Goal: Find specific fact: Find specific fact

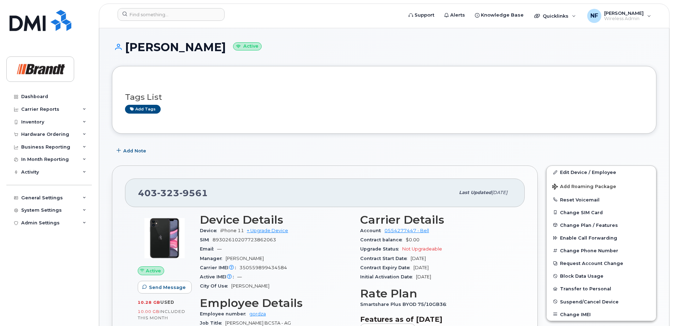
click at [188, 195] on span "9561" at bounding box center [193, 193] width 29 height 11
copy span "403 323 9561"
click at [182, 12] on input at bounding box center [171, 14] width 107 height 13
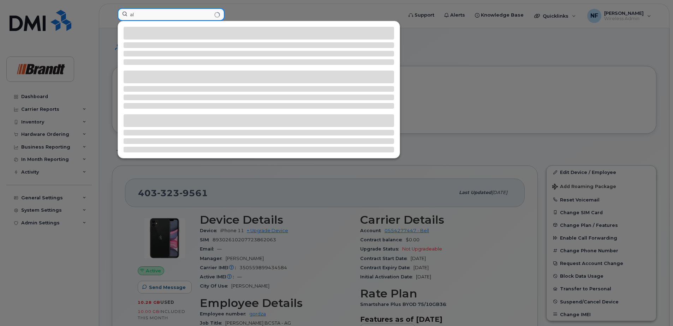
type input "a"
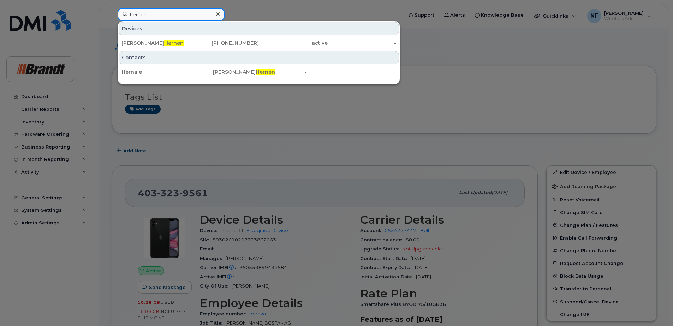
type input "hernen"
click at [172, 40] on div "Alexander Hernen" at bounding box center [156, 43] width 69 height 7
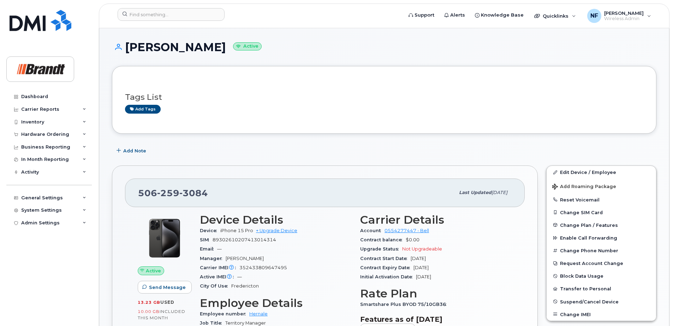
click at [178, 183] on div "506 259 3084 Last updated Aug 11, 2025" at bounding box center [325, 193] width 400 height 28
click at [186, 192] on span "3084" at bounding box center [193, 193] width 29 height 11
copy span "506 259 3084"
click at [184, 16] on input at bounding box center [171, 14] width 107 height 13
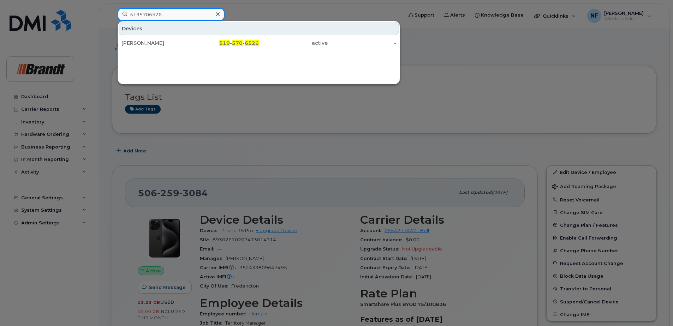
type input "5195706526"
click at [201, 42] on div "519 - 570 - 6526" at bounding box center [224, 43] width 69 height 7
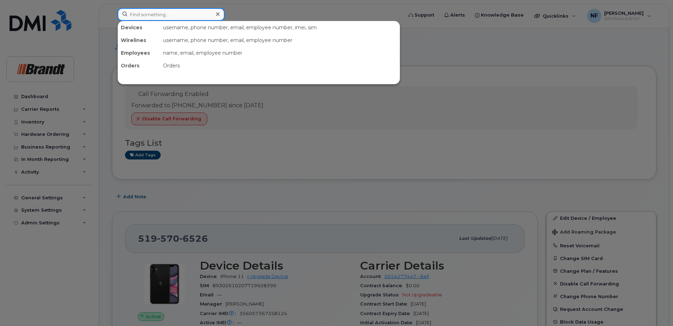
click at [178, 12] on input at bounding box center [171, 14] width 107 height 13
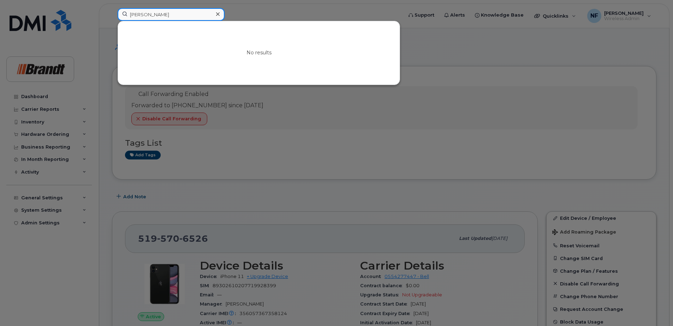
drag, startPoint x: 160, startPoint y: 18, endPoint x: 63, endPoint y: 18, distance: 97.5
click at [112, 18] on div "alex hernen No results" at bounding box center [258, 16] width 292 height 16
type input "hernen"
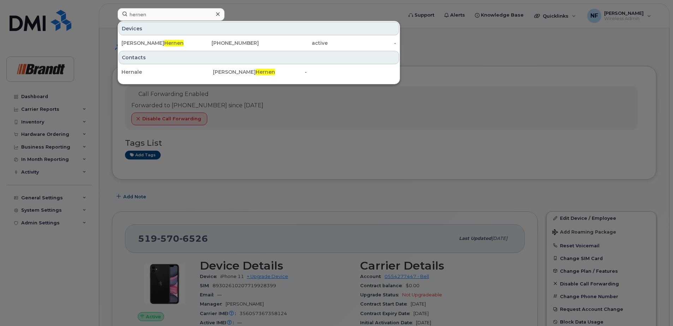
click at [220, 45] on div "506-259-3084" at bounding box center [224, 43] width 69 height 7
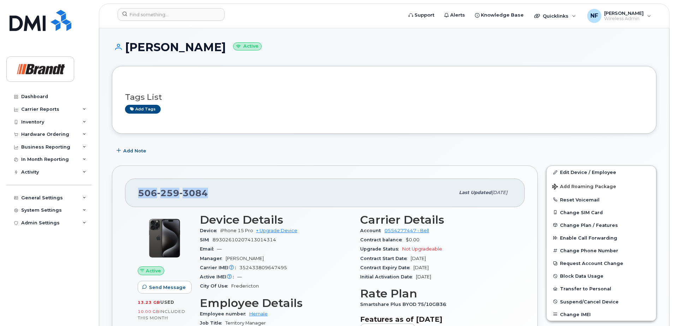
drag, startPoint x: 208, startPoint y: 194, endPoint x: 126, endPoint y: 193, distance: 82.0
click at [126, 193] on div "[PHONE_NUMBER] Last updated [DATE]" at bounding box center [325, 193] width 400 height 28
copy span "506 259 3084"
click at [179, 13] on input at bounding box center [171, 14] width 107 height 13
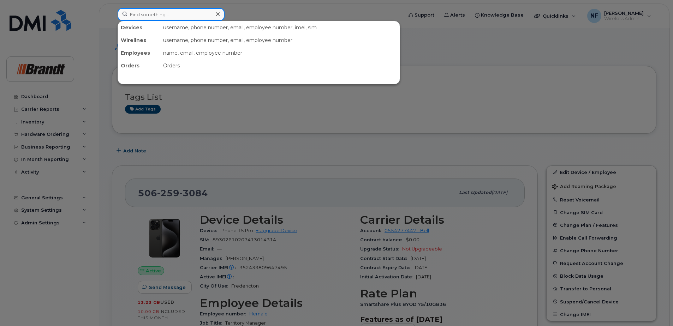
click at [179, 14] on input at bounding box center [171, 14] width 107 height 13
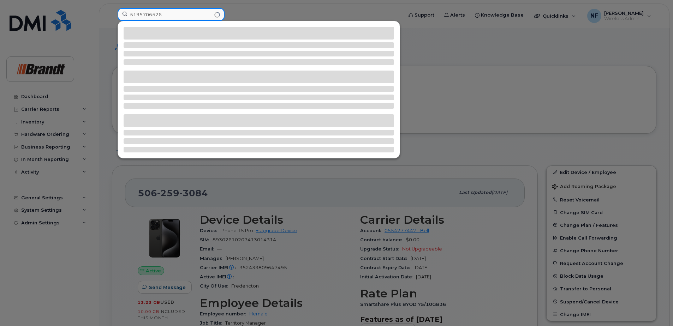
type input "5195706526"
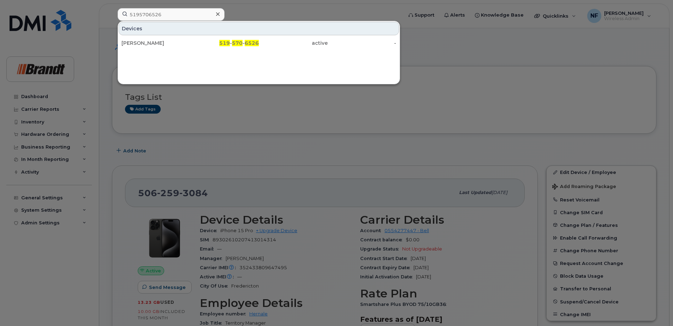
click at [167, 43] on div "[PERSON_NAME]" at bounding box center [156, 43] width 69 height 7
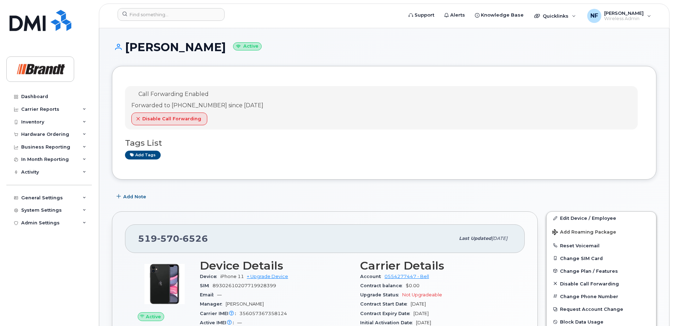
click at [191, 240] on span "6526" at bounding box center [193, 239] width 29 height 11
copy span "519 570 6526"
click at [179, 11] on input at bounding box center [171, 14] width 107 height 13
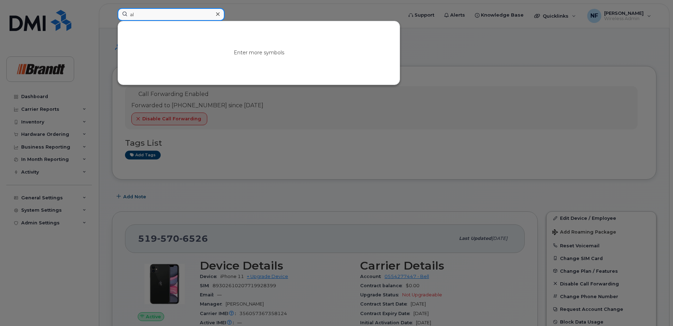
type input "a"
type input "hernen"
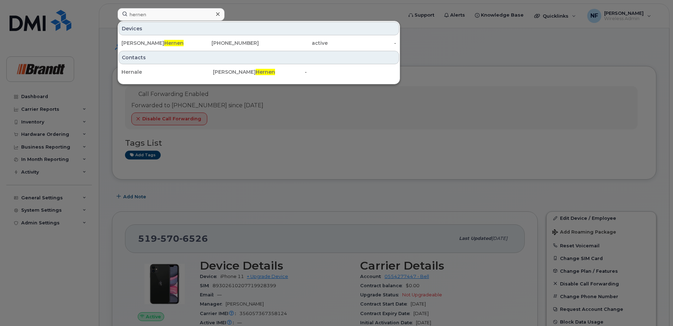
click at [175, 43] on div "Alexander Hernen" at bounding box center [156, 43] width 69 height 7
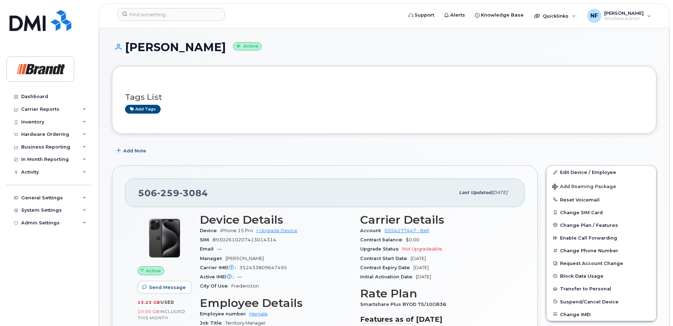
scroll to position [106, 0]
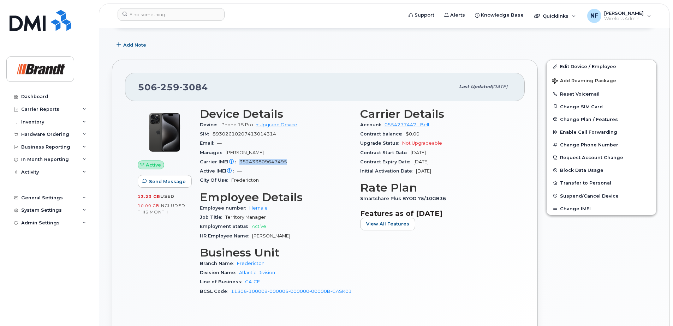
drag, startPoint x: 283, startPoint y: 163, endPoint x: 241, endPoint y: 163, distance: 41.7
click at [241, 163] on span "352433809647495" at bounding box center [264, 161] width 48 height 5
drag, startPoint x: 241, startPoint y: 163, endPoint x: 294, endPoint y: 155, distance: 53.6
click at [294, 155] on div "Manager [PERSON_NAME]" at bounding box center [276, 152] width 152 height 9
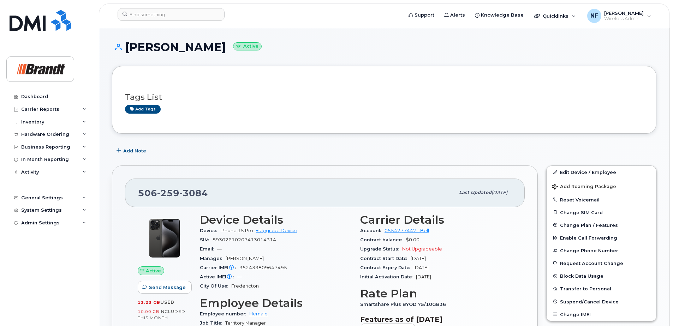
scroll to position [71, 0]
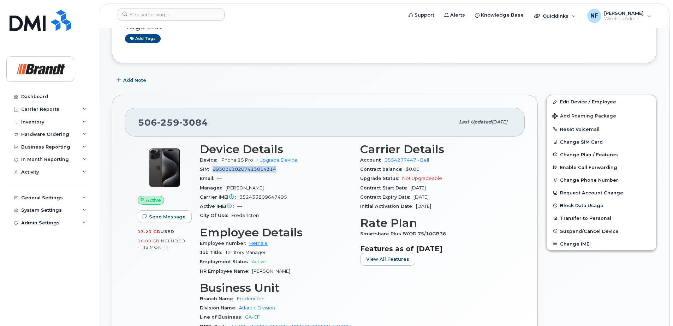
drag, startPoint x: 277, startPoint y: 168, endPoint x: 214, endPoint y: 169, distance: 62.9
click at [214, 169] on div "SIM [TECHNICAL_ID]" at bounding box center [276, 169] width 152 height 9
copy span "89302610207413014314"
drag, startPoint x: 162, startPoint y: 118, endPoint x: 238, endPoint y: 125, distance: 76.3
click at [238, 125] on div "[PHONE_NUMBER]" at bounding box center [296, 122] width 317 height 15
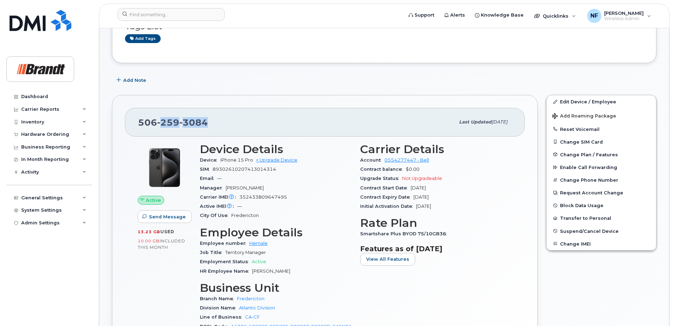
drag, startPoint x: 238, startPoint y: 126, endPoint x: 189, endPoint y: 129, distance: 48.5
click at [189, 129] on div "[PHONE_NUMBER]" at bounding box center [296, 122] width 317 height 15
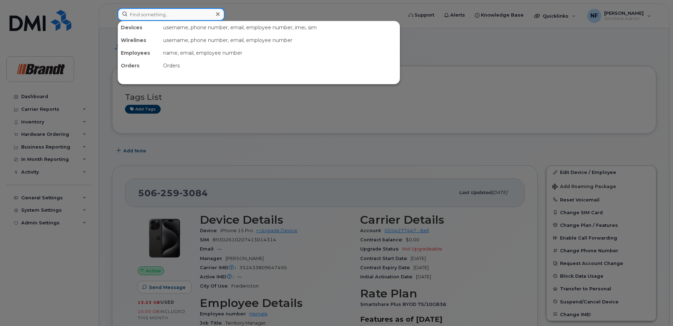
click at [212, 12] on input at bounding box center [171, 14] width 107 height 13
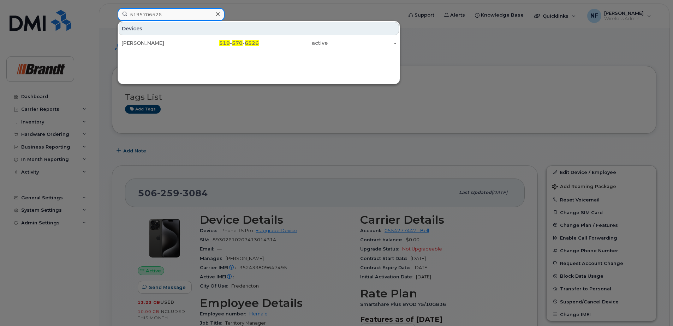
type input "5195706526"
click at [204, 47] on div "519 - 570 - 6526" at bounding box center [224, 43] width 69 height 13
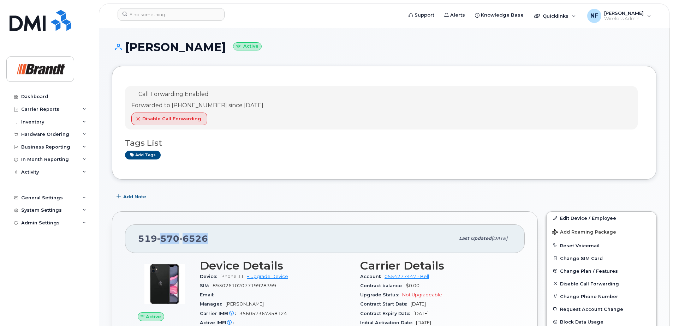
drag, startPoint x: 208, startPoint y: 235, endPoint x: 157, endPoint y: 239, distance: 52.0
click at [158, 239] on div "[PHONE_NUMBER]" at bounding box center [296, 238] width 317 height 15
click at [198, 248] on div "[PHONE_NUMBER] Last updated [DATE]" at bounding box center [325, 239] width 400 height 28
drag, startPoint x: 195, startPoint y: 243, endPoint x: 129, endPoint y: 242, distance: 65.4
click at [131, 243] on div "[PHONE_NUMBER] Last updated [DATE]" at bounding box center [325, 239] width 400 height 28
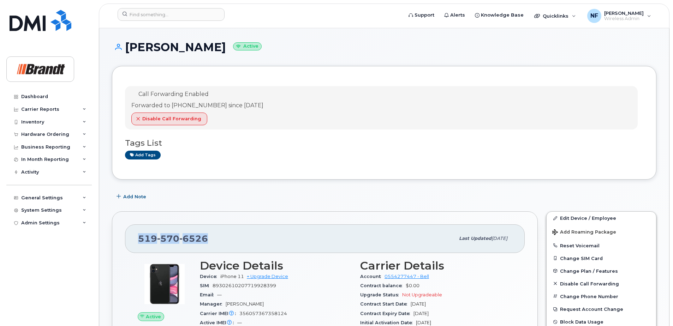
copy span "[PHONE_NUMBER]"
